Goal: Task Accomplishment & Management: Use online tool/utility

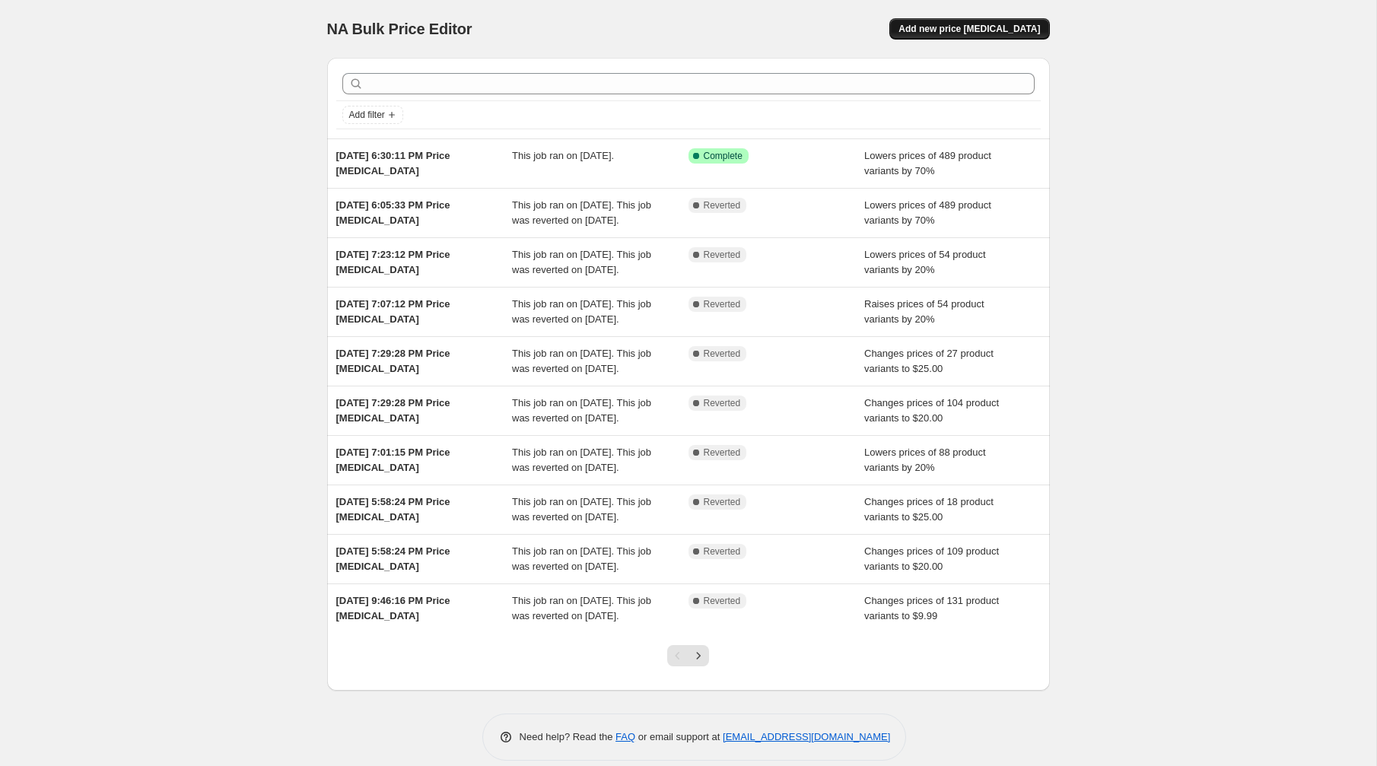
click at [1006, 28] on span "Add new price change job" at bounding box center [968, 29] width 141 height 12
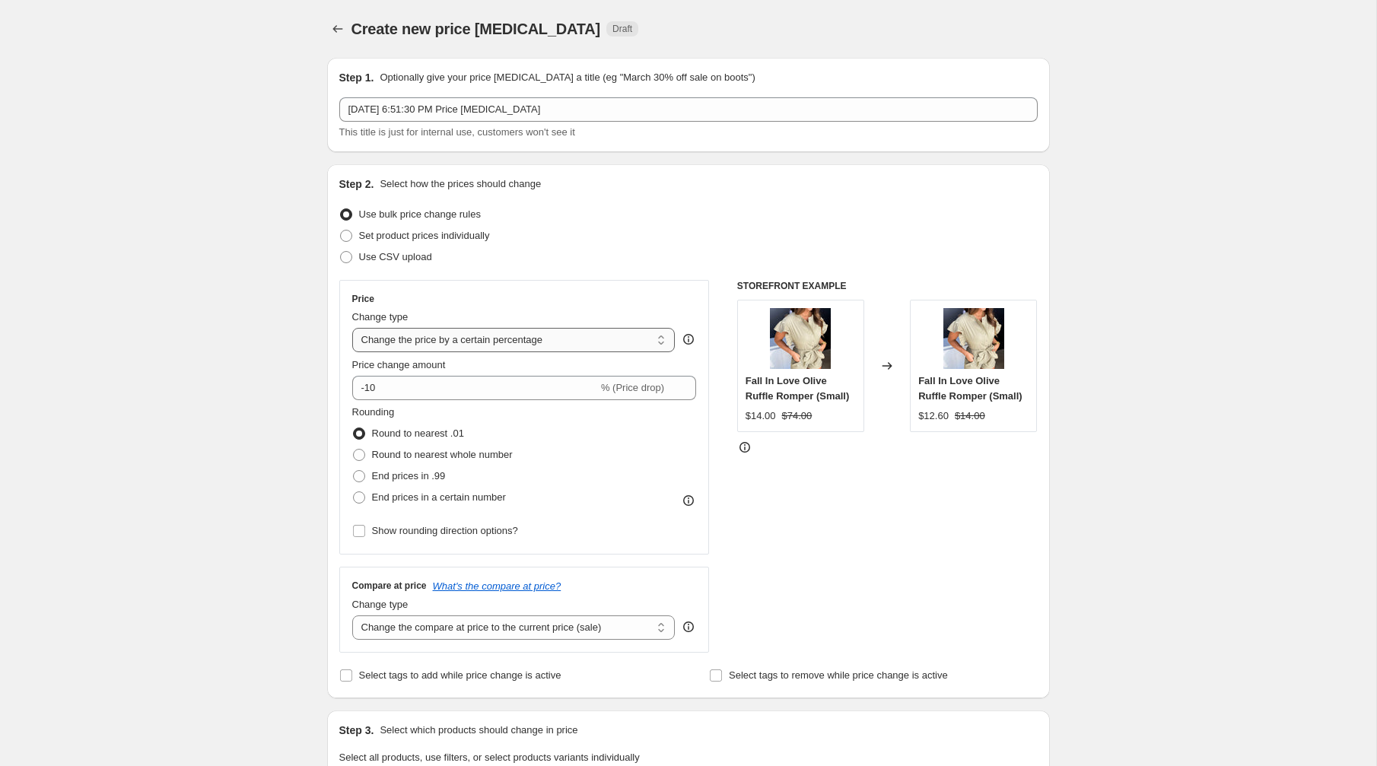
click at [421, 342] on select "Change the price to a certain amount Change the price by a certain amount Chang…" at bounding box center [513, 340] width 323 height 24
select select "to"
click at [352, 328] on select "Change the price to a certain amount Change the price by a certain amount Chang…" at bounding box center [513, 340] width 323 height 24
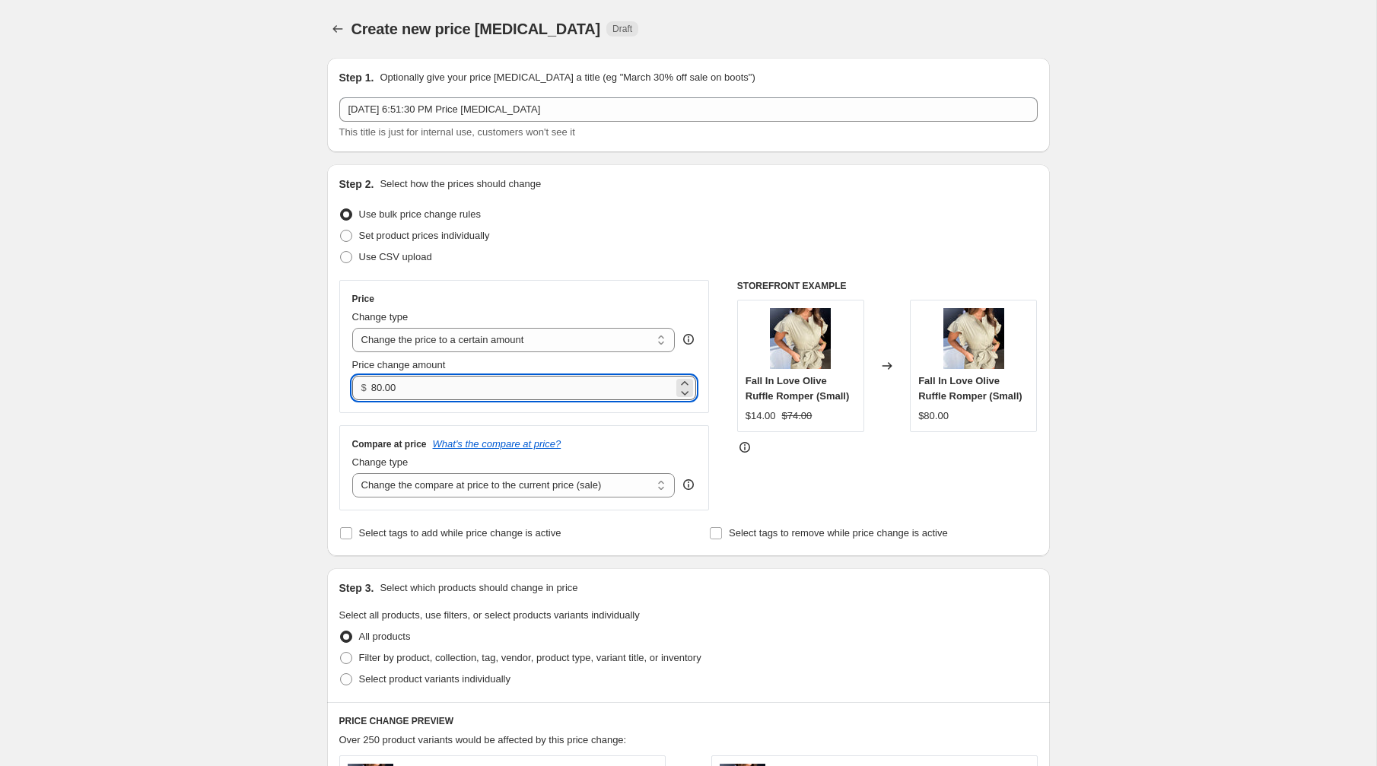
click at [417, 392] on input "80.00" at bounding box center [522, 388] width 302 height 24
type input "8"
type input "9.99"
click at [410, 485] on select "Change the compare at price to the current price (sale) Change the compare at p…" at bounding box center [513, 485] width 323 height 24
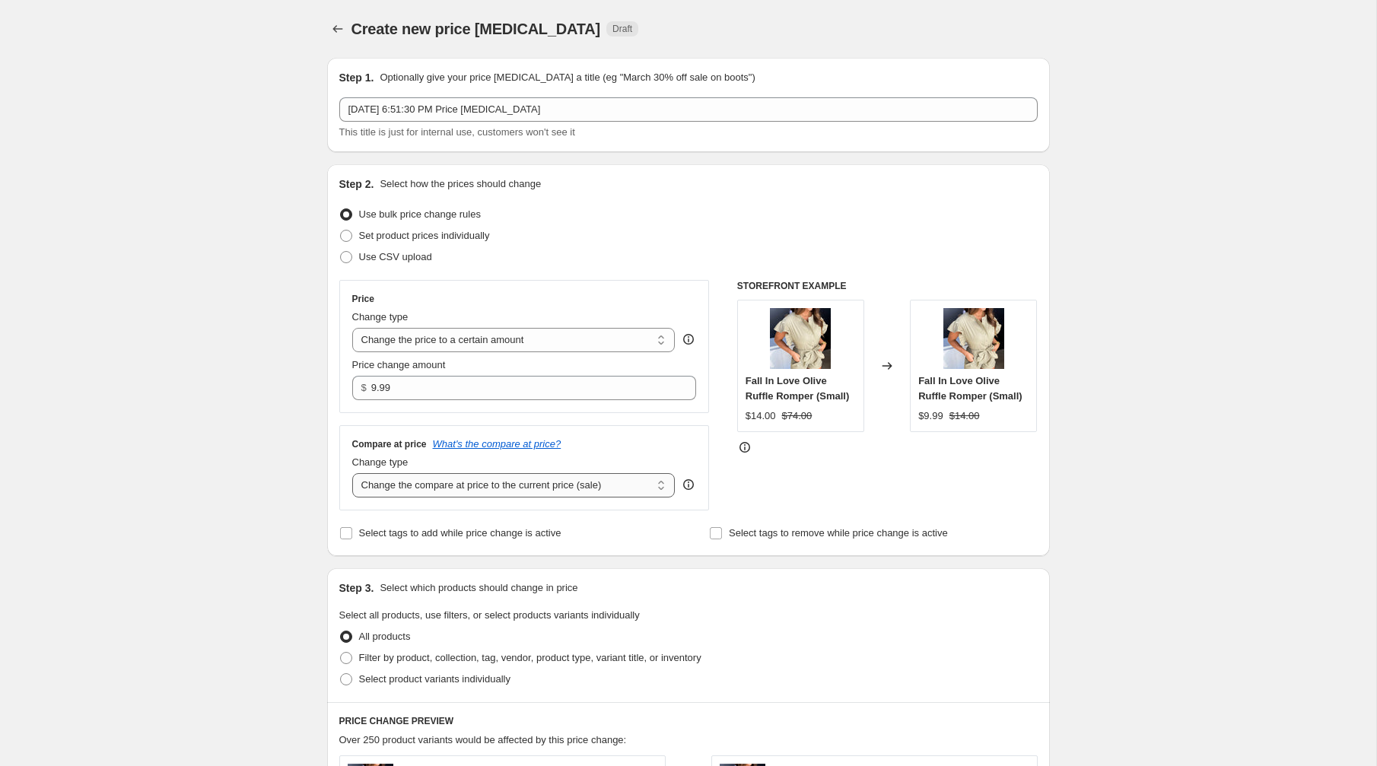
select select "no_change"
click at [352, 473] on select "Change the compare at price to the current price (sale) Change the compare at p…" at bounding box center [513, 485] width 323 height 24
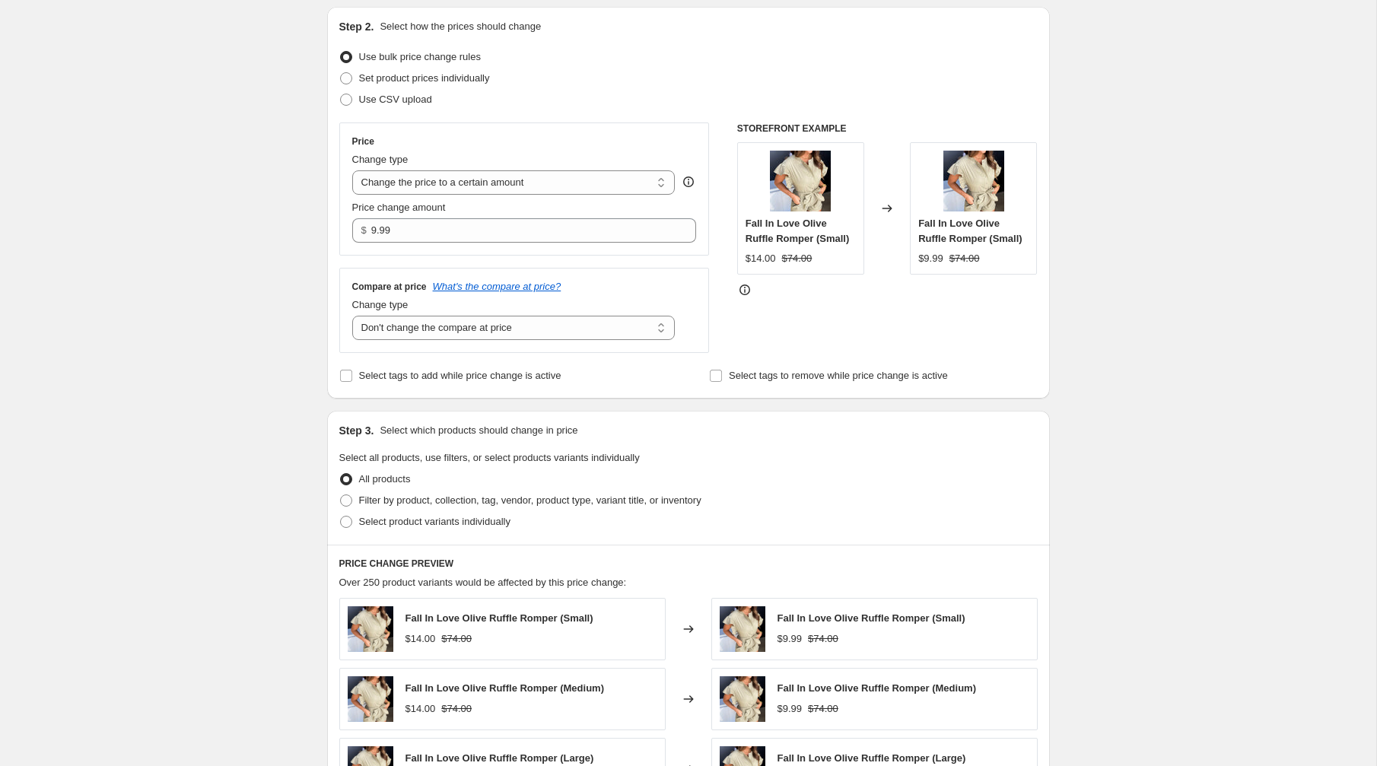
scroll to position [214, 0]
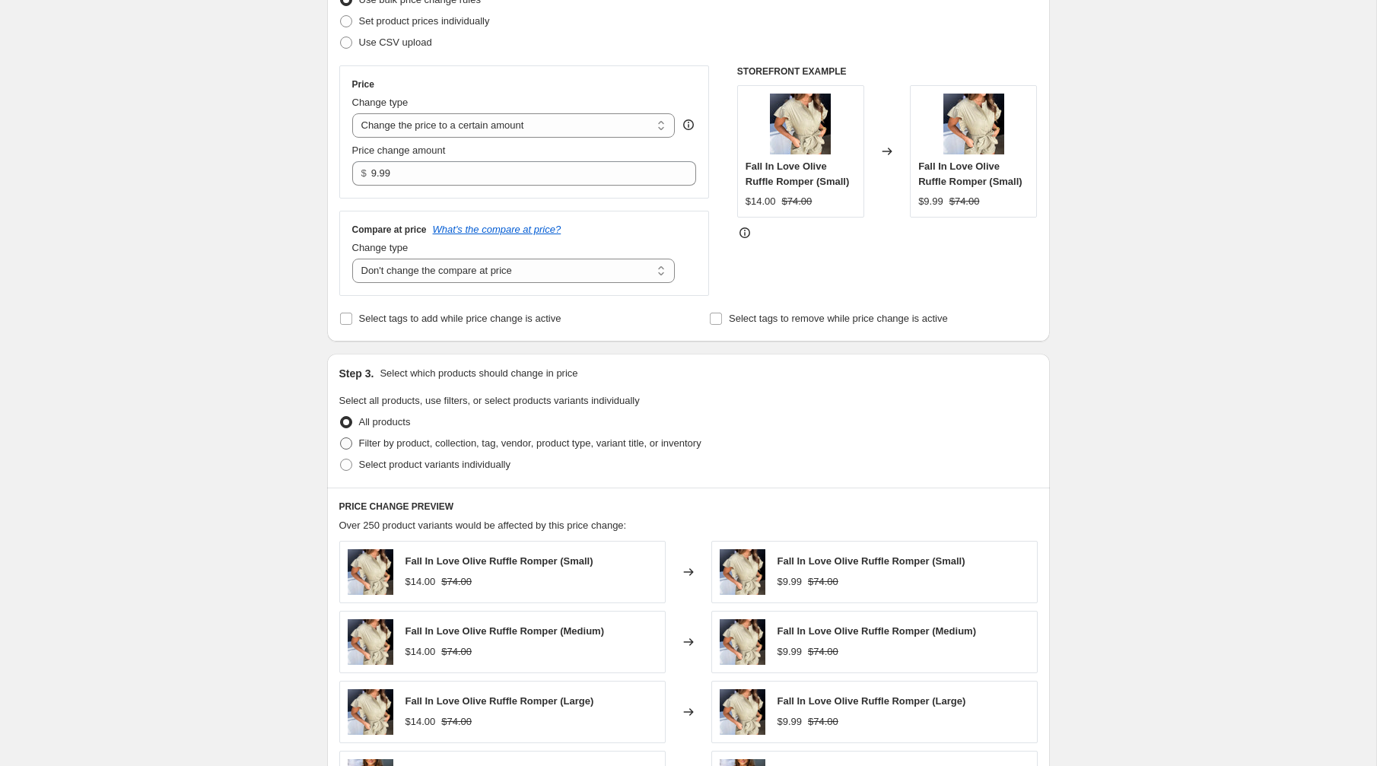
click at [347, 442] on span at bounding box center [346, 443] width 12 height 12
click at [341, 438] on input "Filter by product, collection, tag, vendor, product type, variant title, or inv…" at bounding box center [340, 437] width 1 height 1
radio input "true"
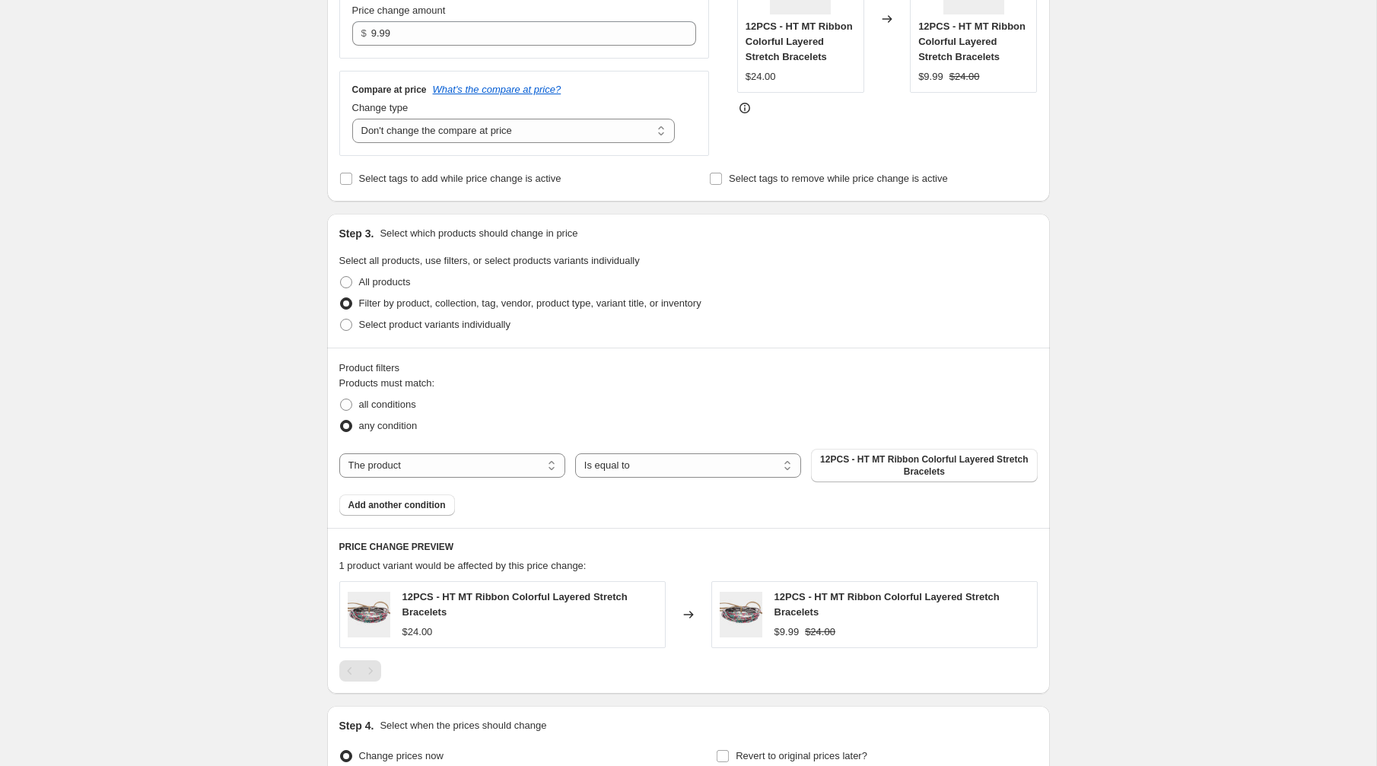
scroll to position [405, 0]
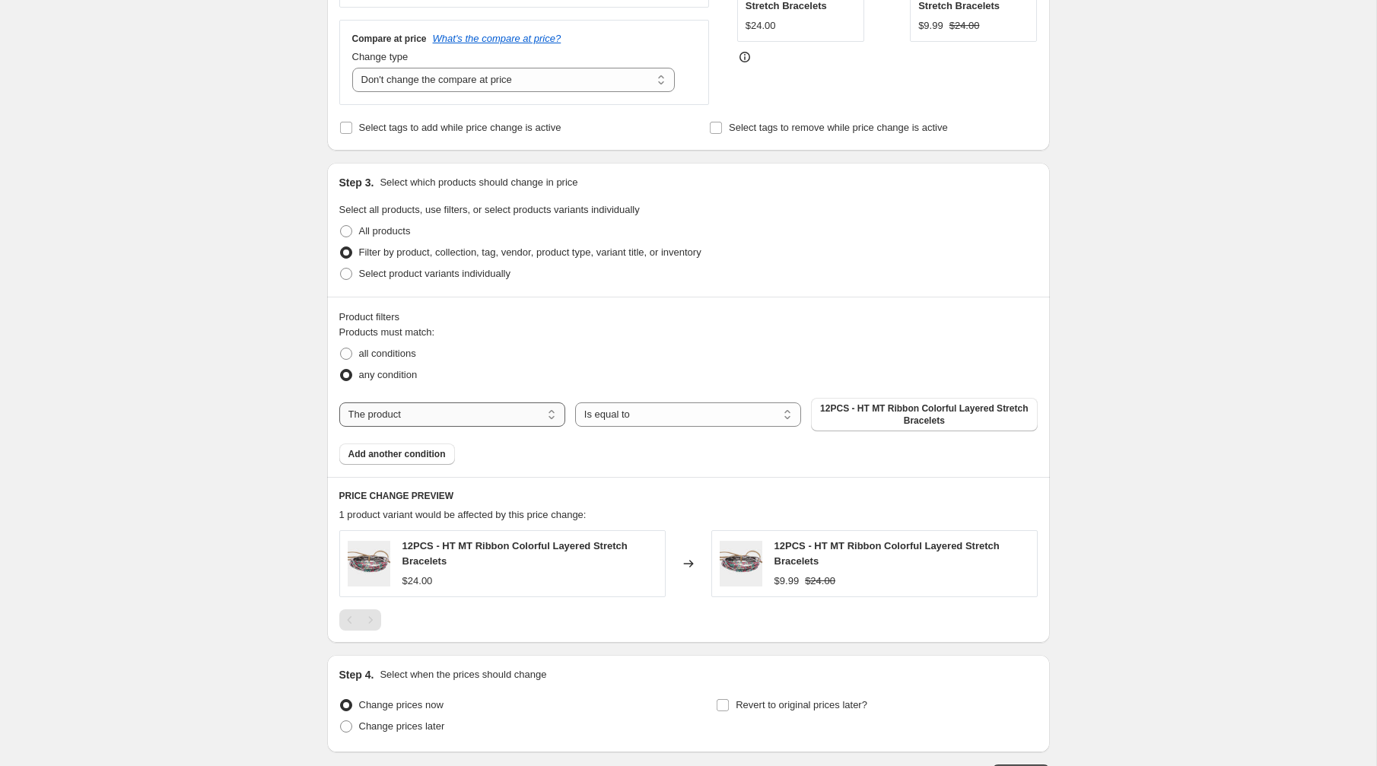
click at [396, 424] on select "The product The product's collection The product's tag The product's vendor The…" at bounding box center [452, 414] width 226 height 24
select select "collection"
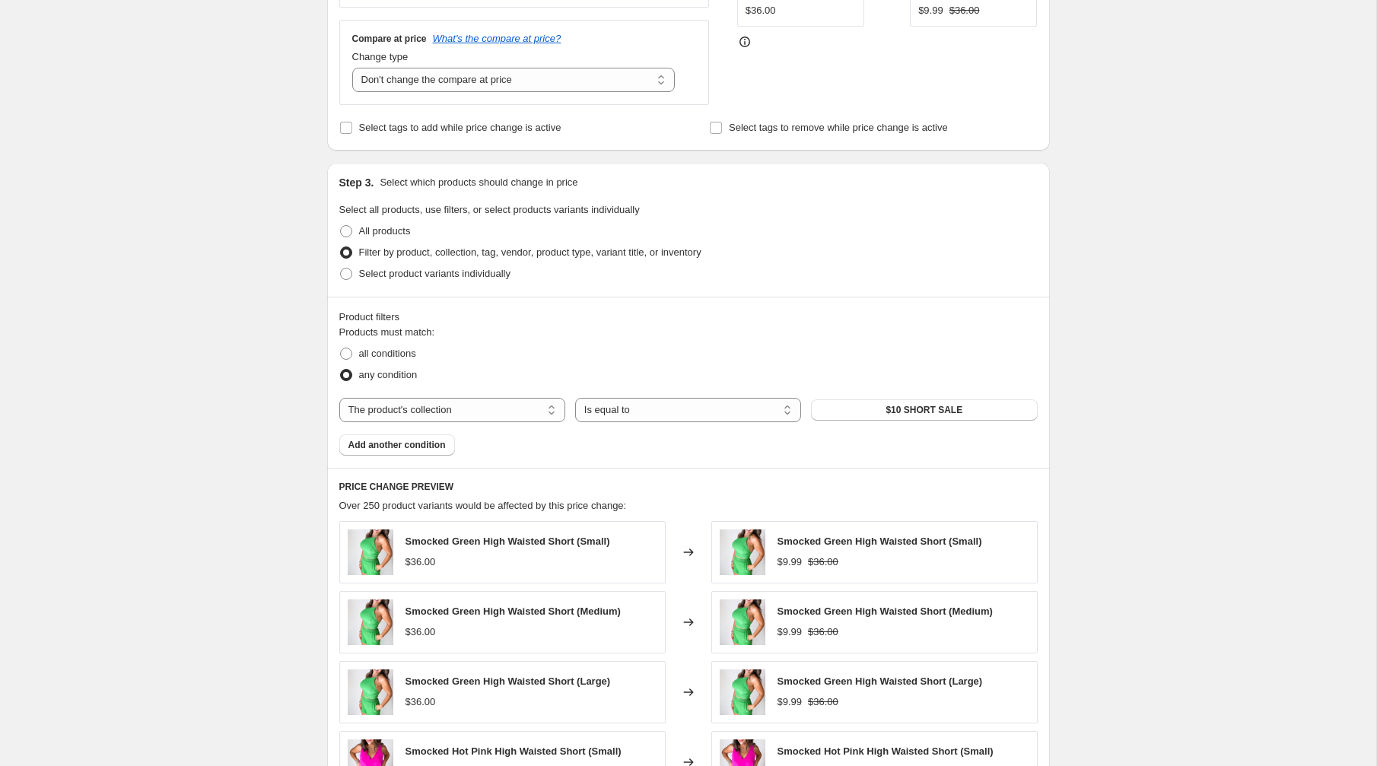
click at [872, 413] on button "$10 SHORT SALE" at bounding box center [924, 409] width 226 height 21
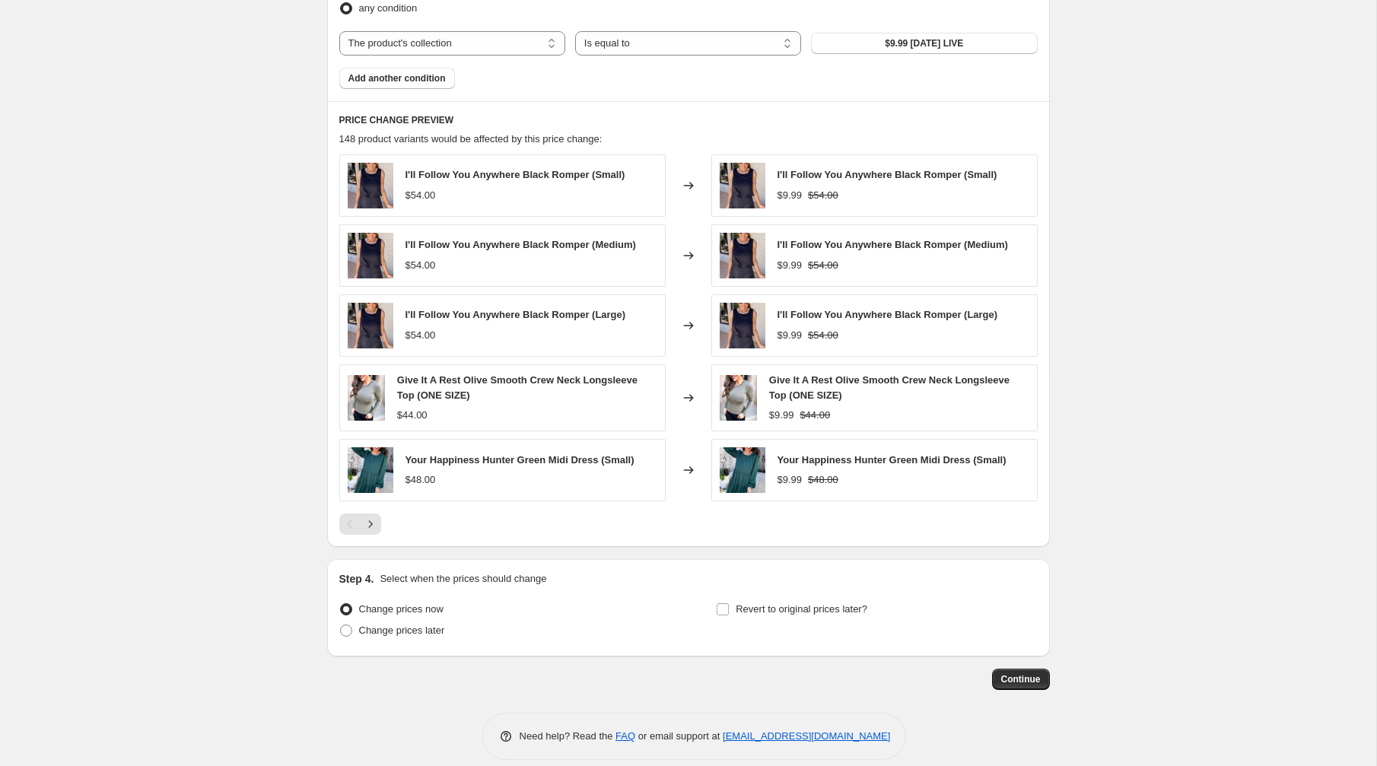
scroll to position [783, 0]
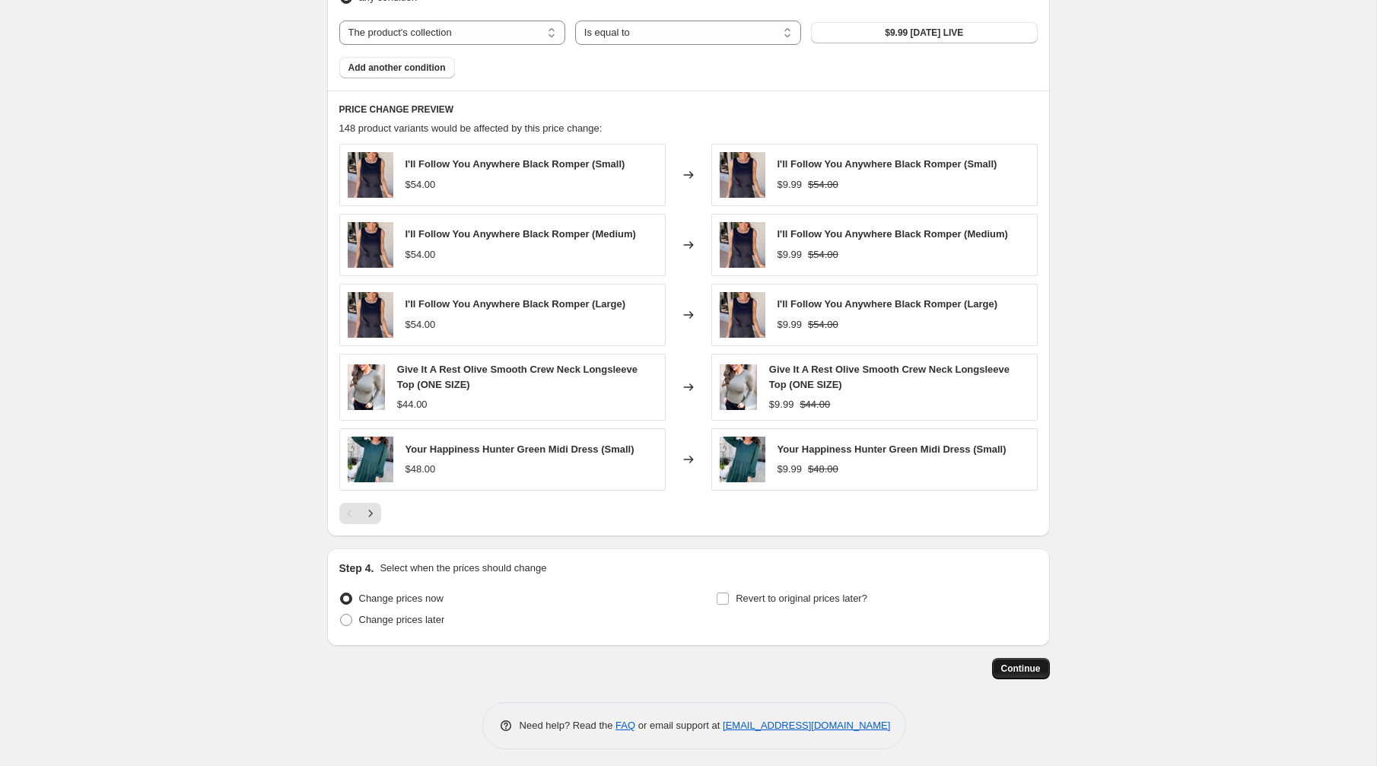
click at [1007, 665] on span "Continue" at bounding box center [1021, 668] width 40 height 12
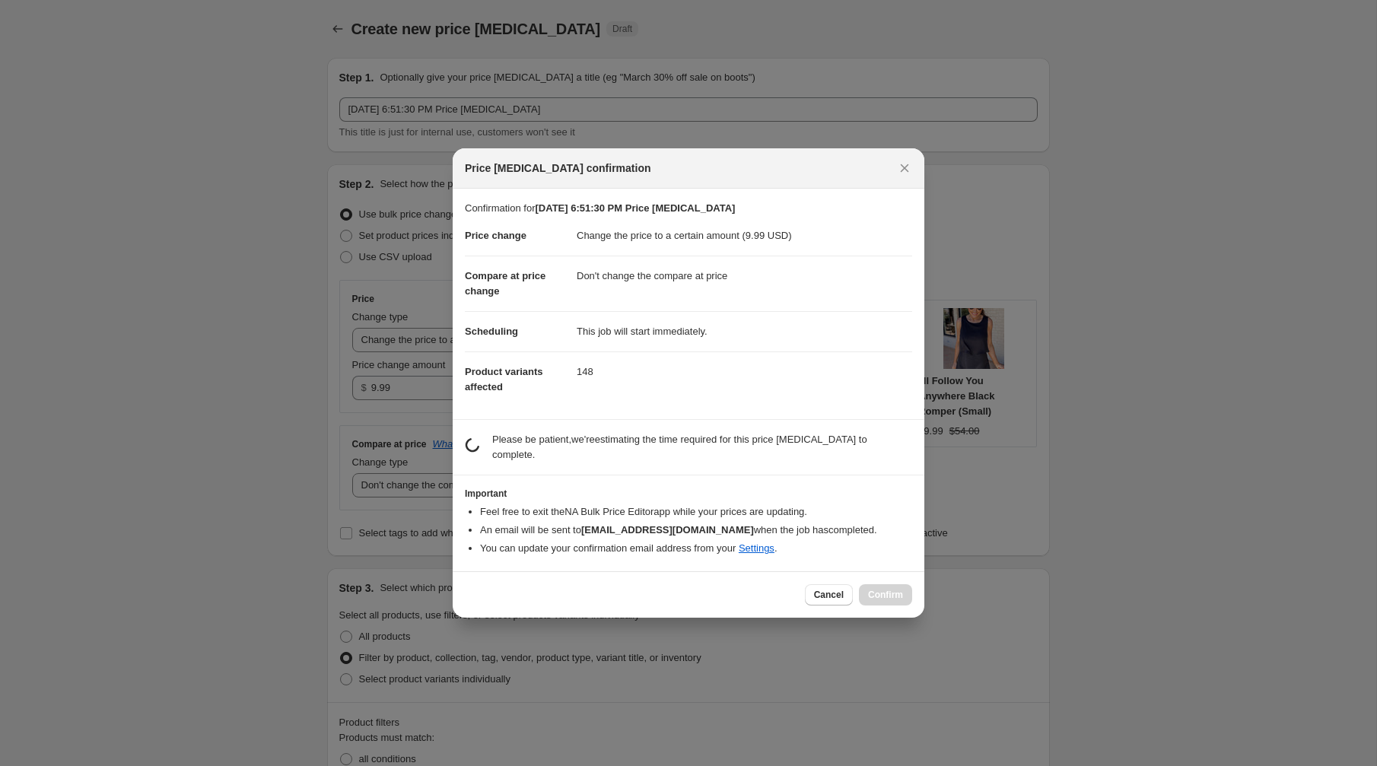
scroll to position [0, 0]
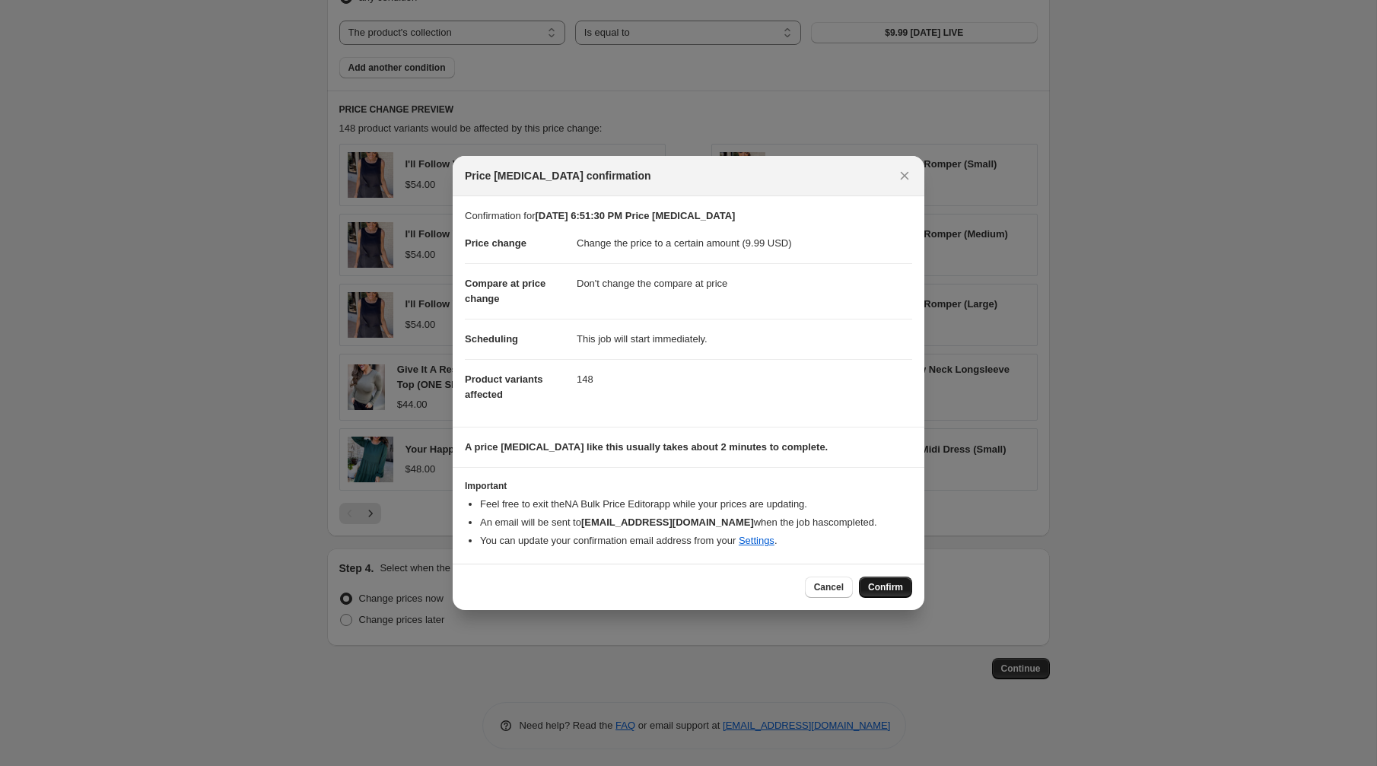
click at [884, 594] on button "Confirm" at bounding box center [885, 587] width 53 height 21
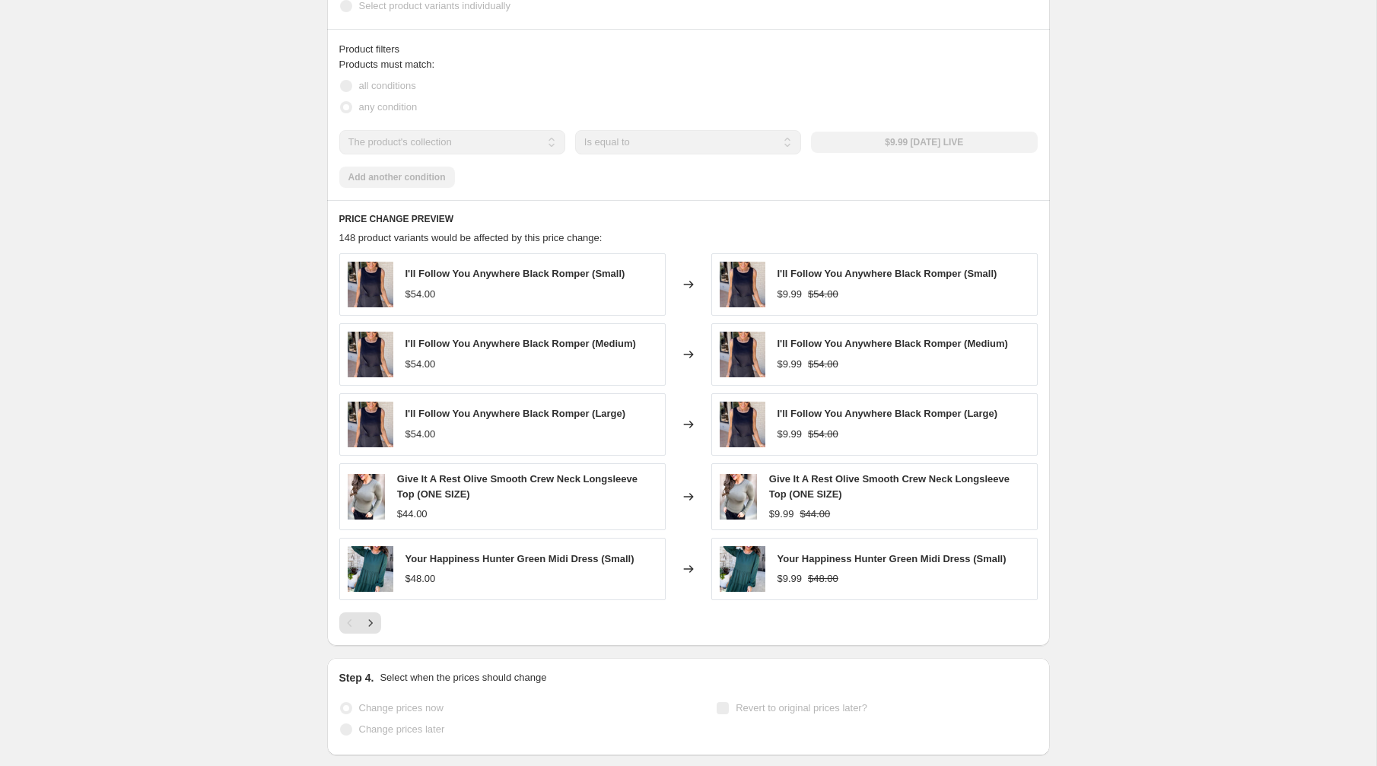
select select "no_change"
select select "collection"
